Goal: Find specific page/section: Find specific page/section

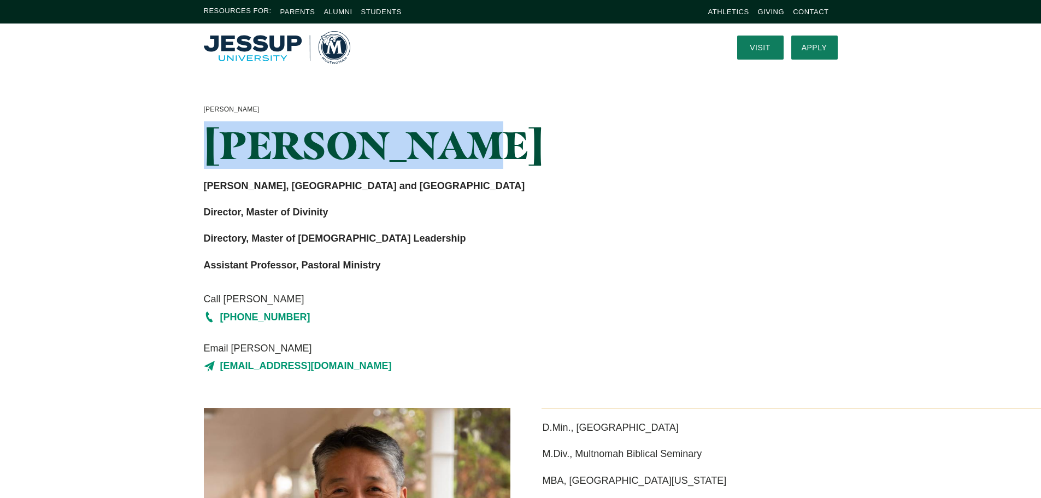
drag, startPoint x: 195, startPoint y: 146, endPoint x: 330, endPoint y: 33, distance: 176.1
click at [448, 145] on div "Derek Chinn Derek Chinn Dean, Multnomah Biblical Seminary and Graduate School D…" at bounding box center [411, 239] width 436 height 271
copy h1 "[PERSON_NAME]"
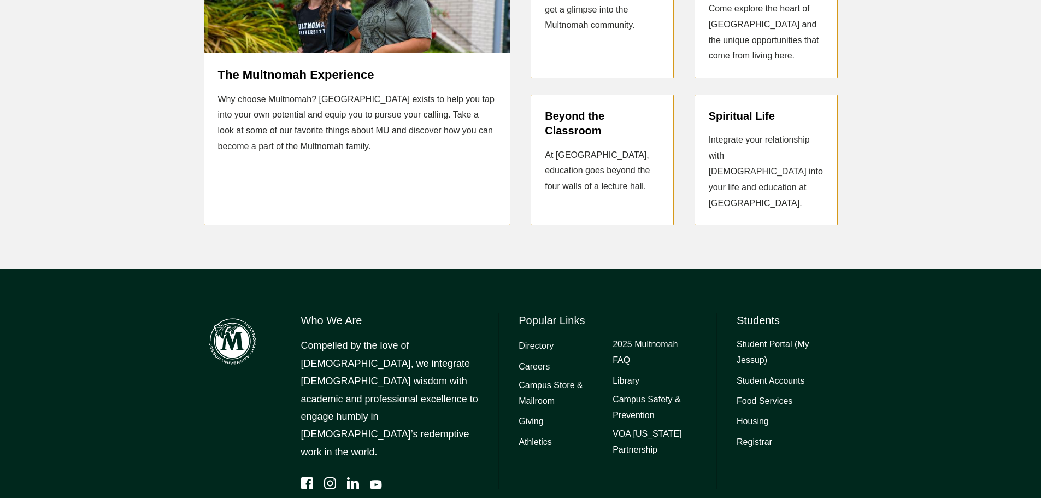
scroll to position [1234, 0]
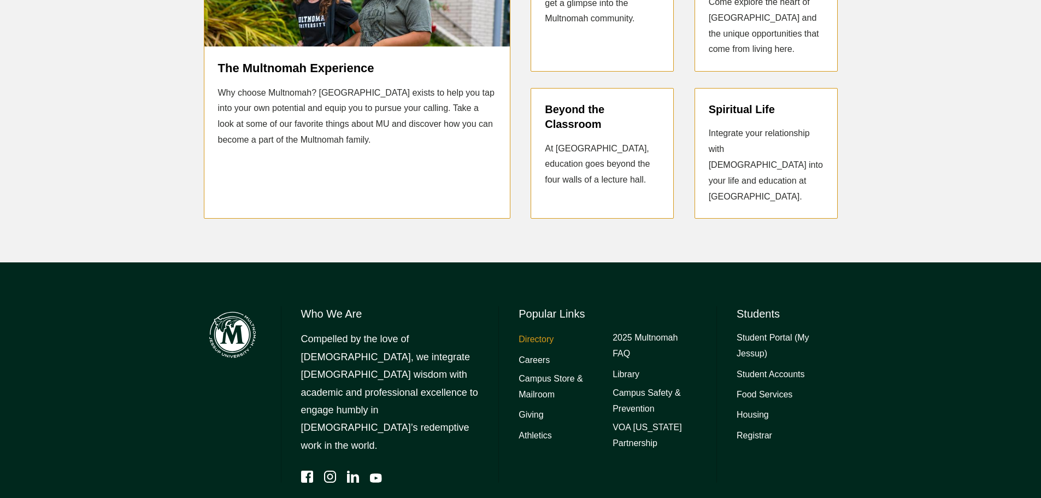
click at [529, 332] on link "Directory" at bounding box center [536, 340] width 35 height 16
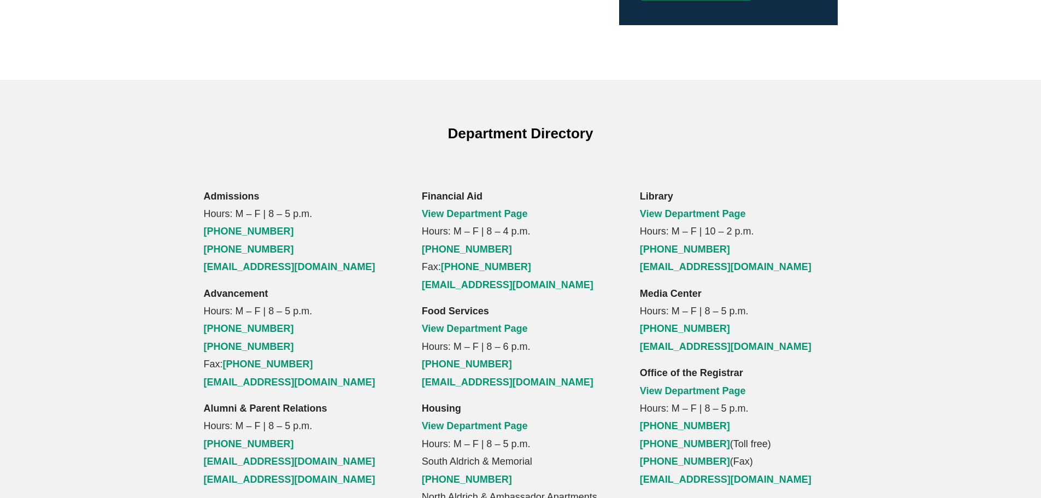
scroll to position [656, 0]
